Goal: Information Seeking & Learning: Learn about a topic

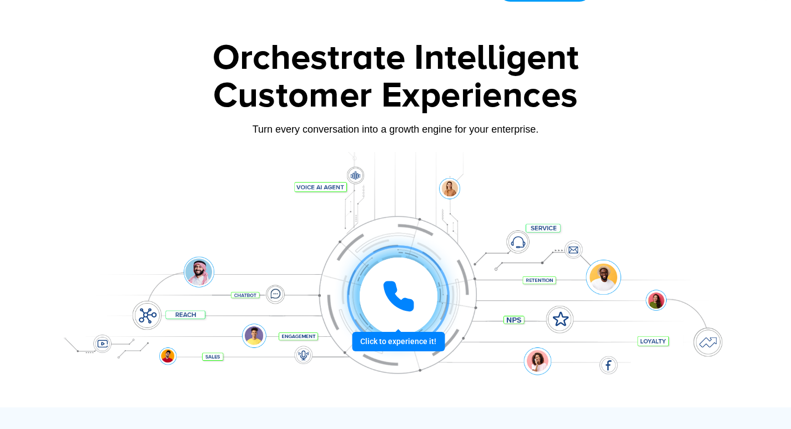
scroll to position [16, 0]
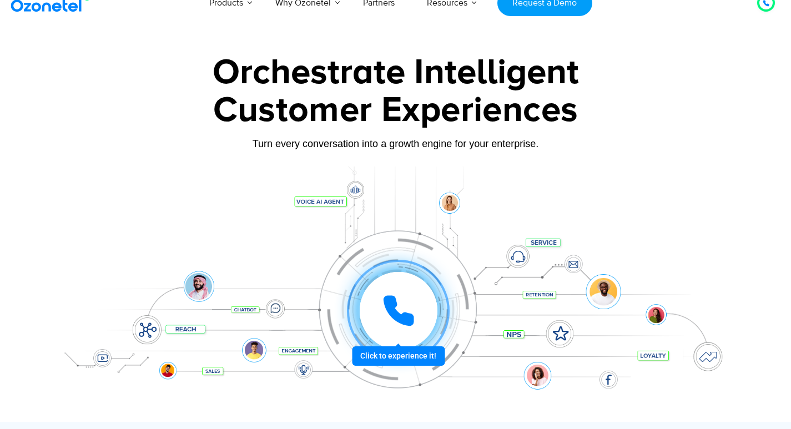
click at [410, 270] on div at bounding box center [398, 311] width 110 height 110
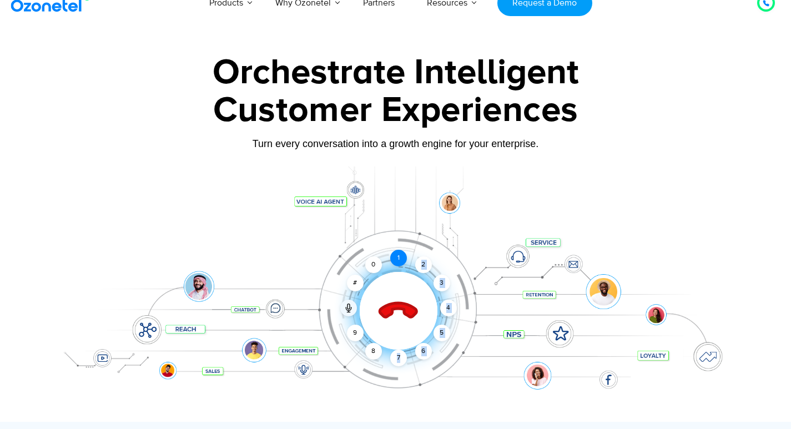
drag, startPoint x: 401, startPoint y: 356, endPoint x: 403, endPoint y: 254, distance: 102.2
click at [396, 254] on div "1 2 3 4 5 6 7 8 9 # 0" at bounding box center [357, 267] width 78 height 78
click at [398, 355] on div "7" at bounding box center [398, 358] width 17 height 17
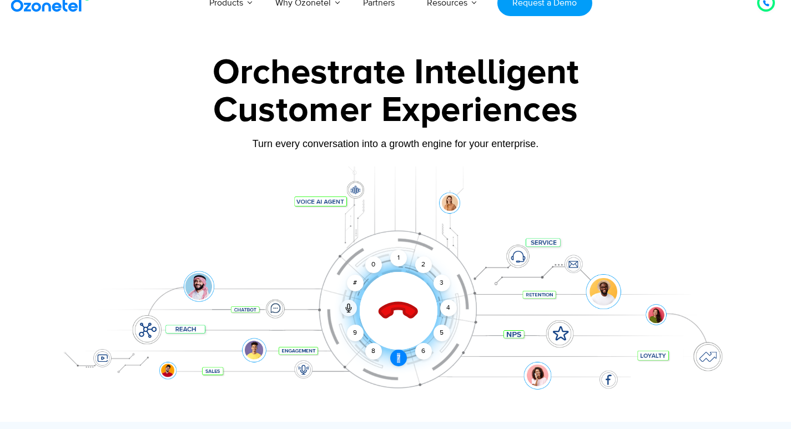
click at [398, 355] on div "7" at bounding box center [398, 358] width 17 height 17
click at [399, 359] on div "7" at bounding box center [398, 358] width 17 height 17
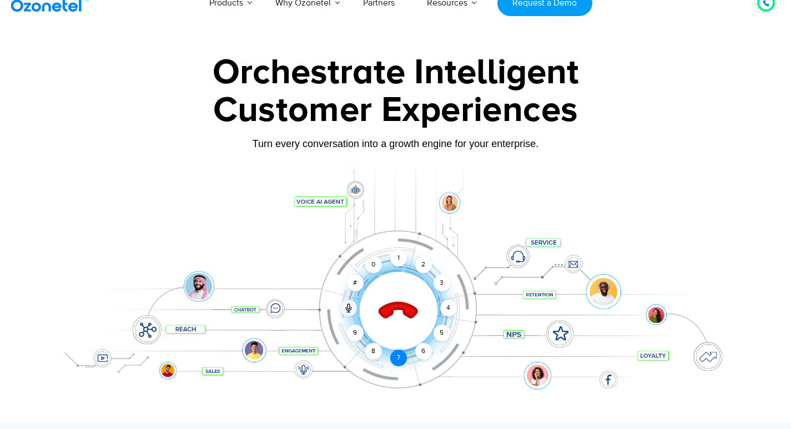
click at [399, 359] on div "7" at bounding box center [398, 358] width 17 height 17
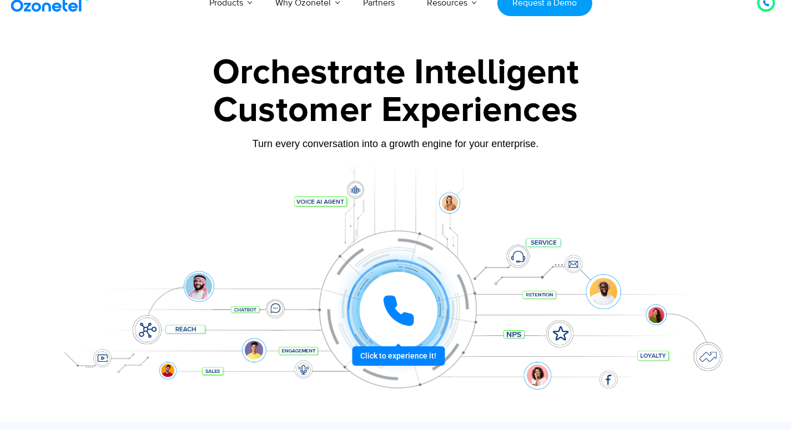
click at [399, 359] on div at bounding box center [398, 311] width 103 height 103
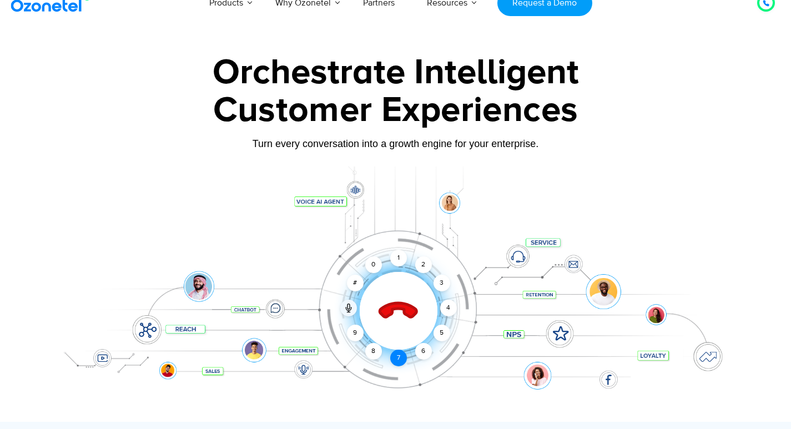
click at [399, 359] on div "7" at bounding box center [398, 358] width 17 height 17
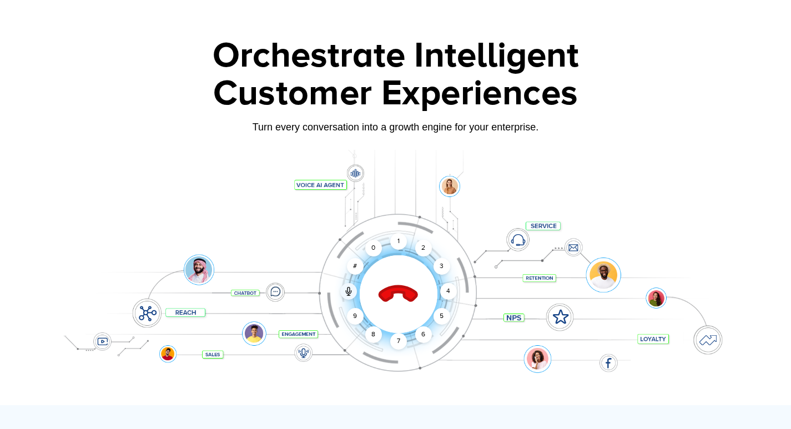
scroll to position [33, 0]
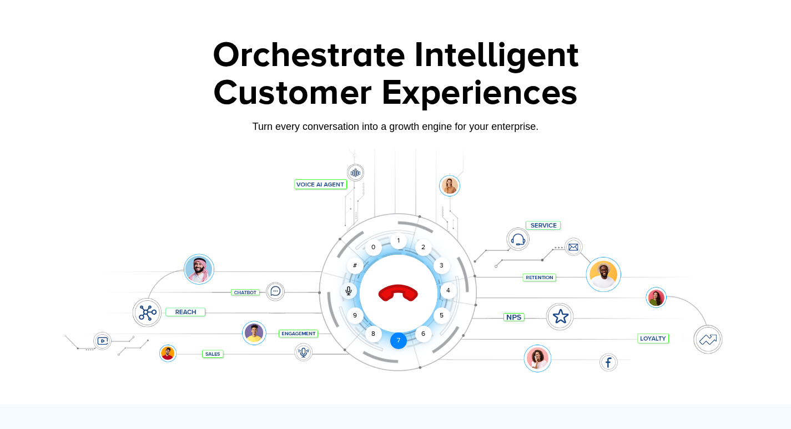
click at [398, 341] on div "7" at bounding box center [398, 341] width 17 height 17
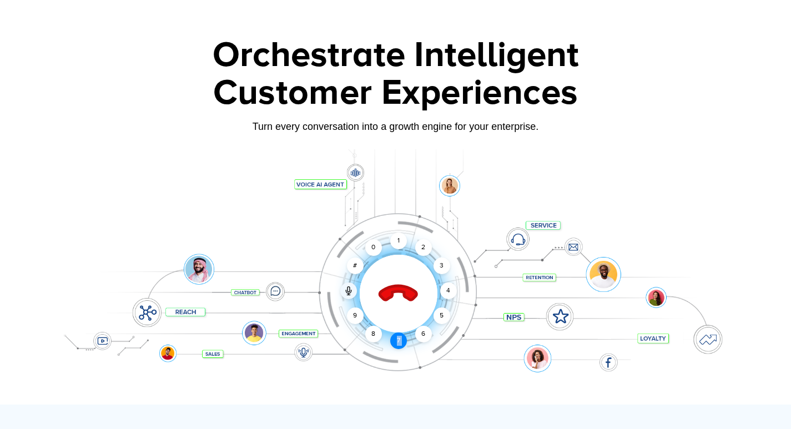
click at [398, 341] on div "7" at bounding box center [398, 341] width 17 height 17
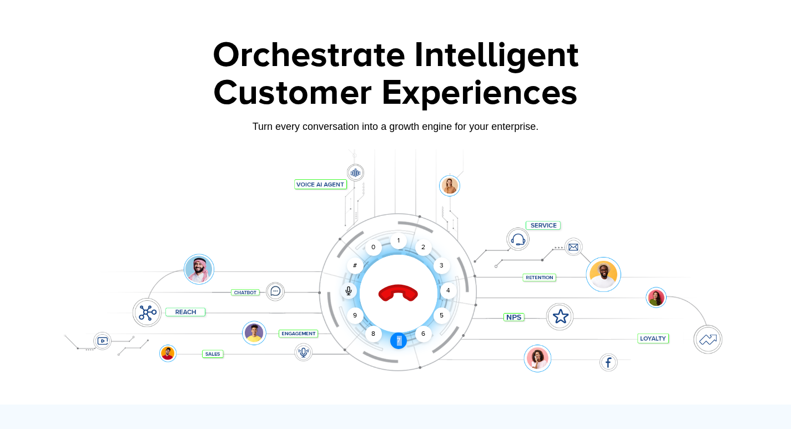
click at [398, 341] on div "7" at bounding box center [398, 341] width 17 height 17
drag, startPoint x: 398, startPoint y: 341, endPoint x: 339, endPoint y: 296, distance: 74.4
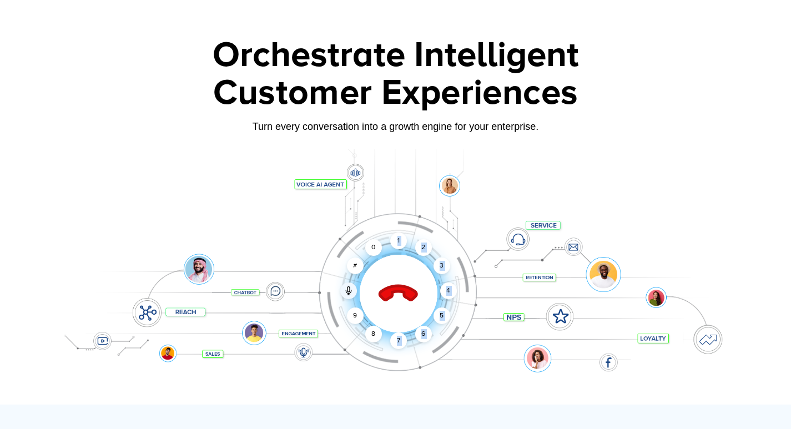
click at [332, 281] on div "1 2 3 4 5 6 7 8 9 # 0" at bounding box center [357, 249] width 78 height 78
drag, startPoint x: 328, startPoint y: 318, endPoint x: 334, endPoint y: 230, distance: 87.4
click at [334, 228] on div "Click to end call Call connected 1 2 3 4 5 6 7 8 9 # 0" at bounding box center [396, 271] width 694 height 189
click at [403, 303] on icon at bounding box center [398, 293] width 47 height 47
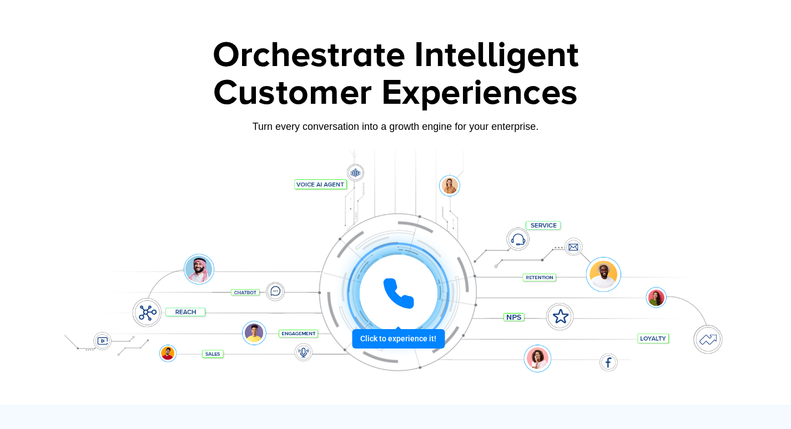
click at [403, 295] on icon at bounding box center [398, 293] width 33 height 33
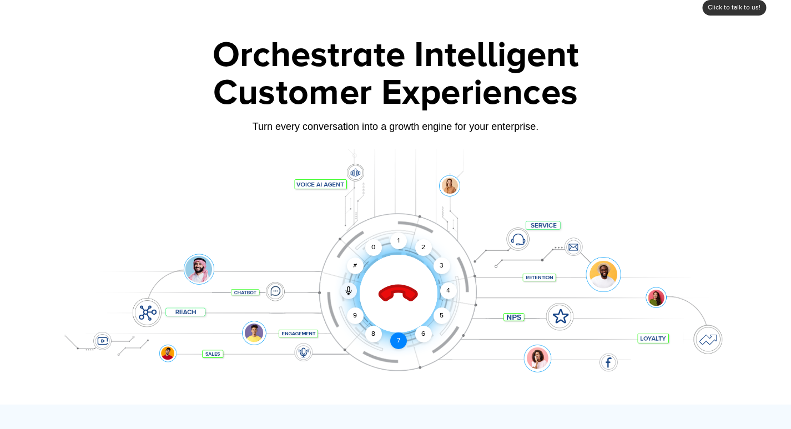
click at [401, 338] on div "7" at bounding box center [398, 341] width 17 height 17
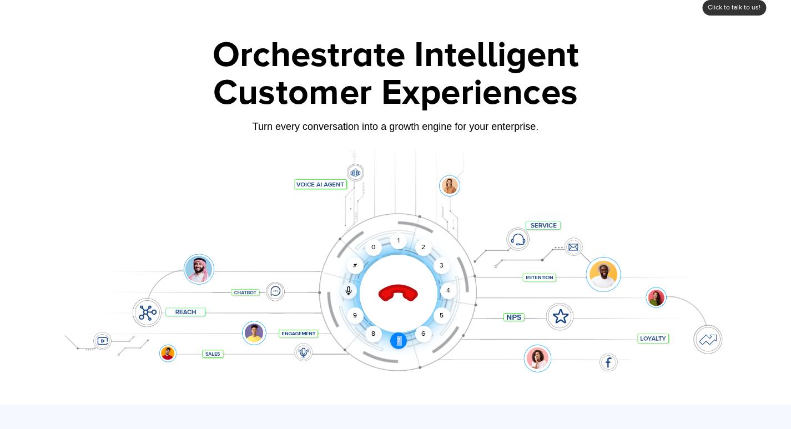
click at [401, 338] on div "7" at bounding box center [398, 341] width 17 height 17
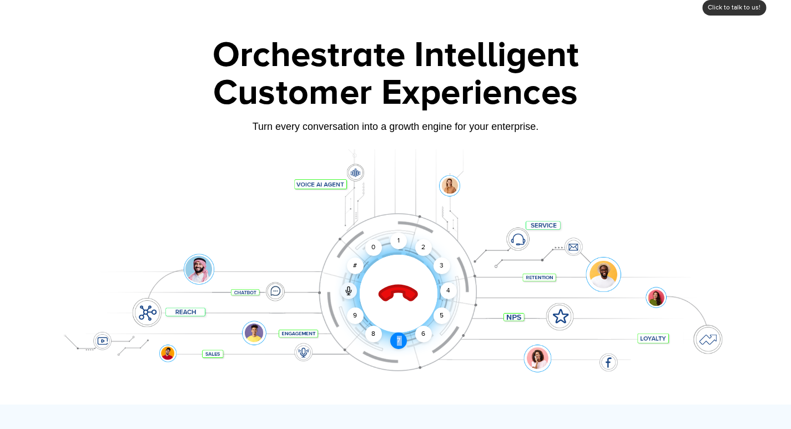
click at [401, 338] on div "7" at bounding box center [398, 341] width 17 height 17
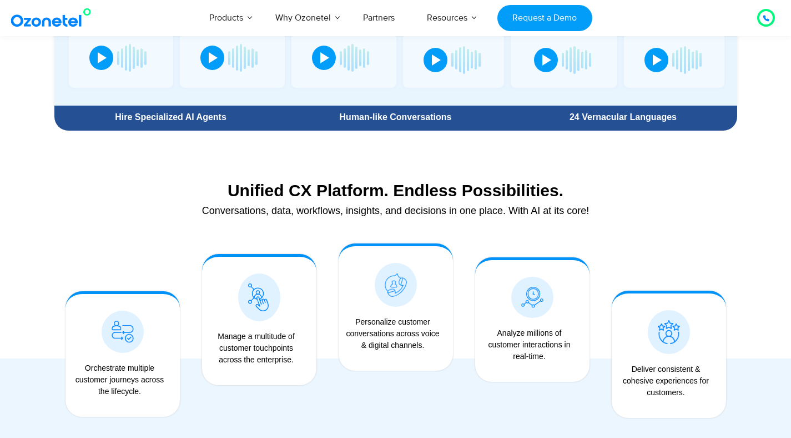
scroll to position [677, 0]
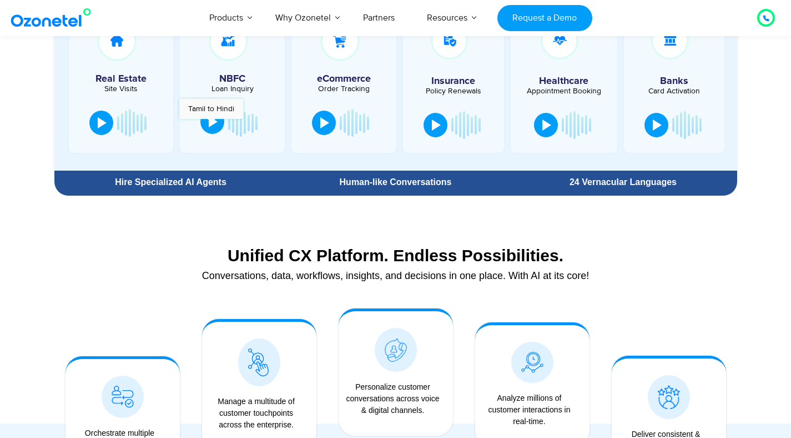
click at [211, 122] on div at bounding box center [213, 121] width 9 height 11
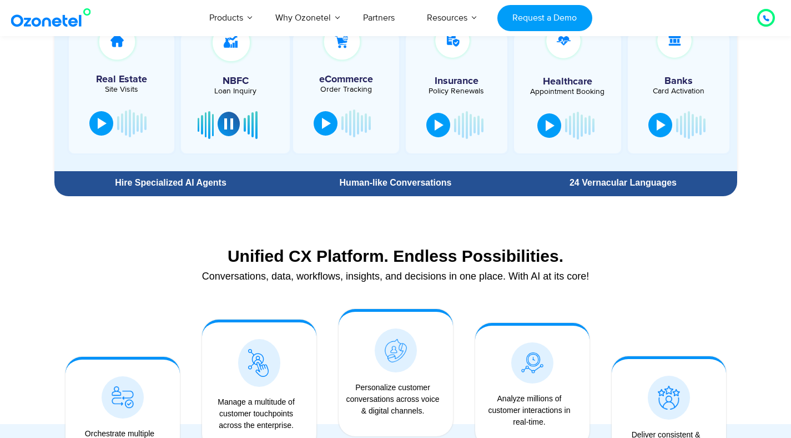
click at [225, 123] on div at bounding box center [228, 123] width 9 height 11
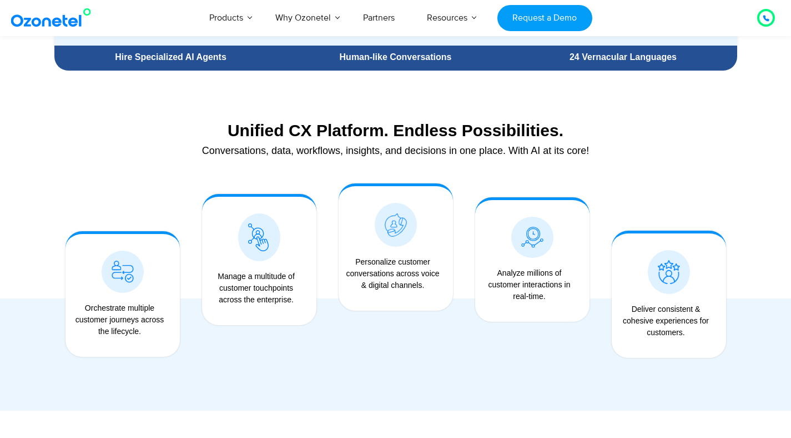
scroll to position [462, 0]
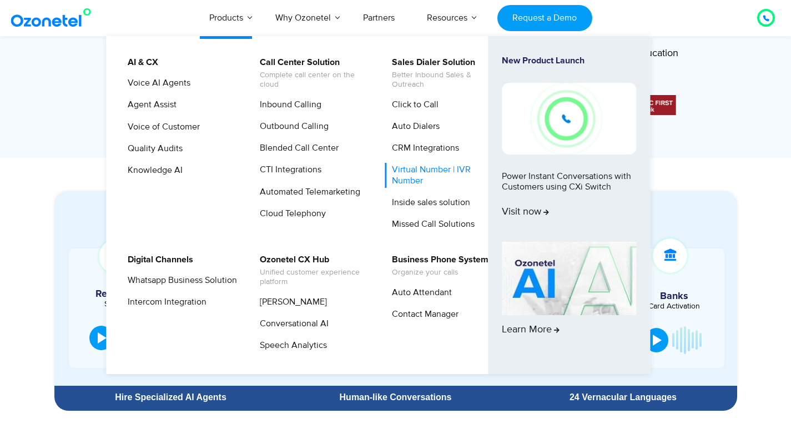
click at [413, 172] on link "Virtual Number | IVR Number" at bounding box center [444, 175] width 118 height 24
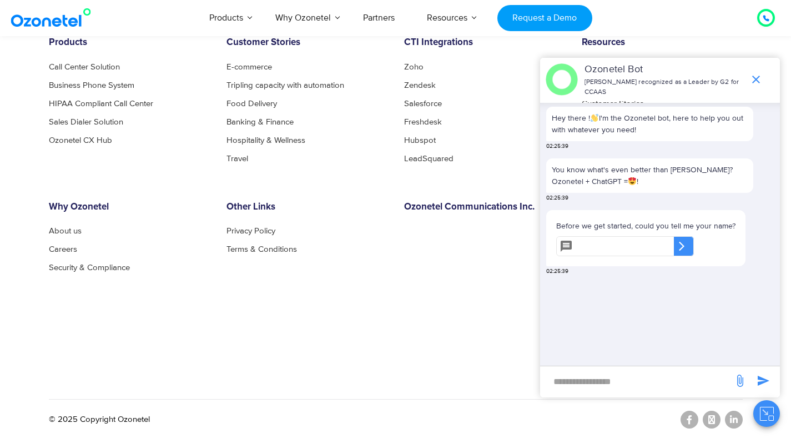
scroll to position [4899, 0]
